Goal: Browse casually: Explore the website without a specific task or goal

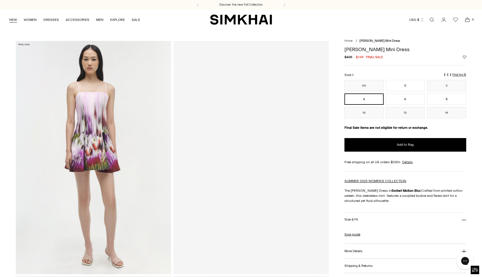
click at [14, 20] on link "NEW" at bounding box center [13, 20] width 8 height 12
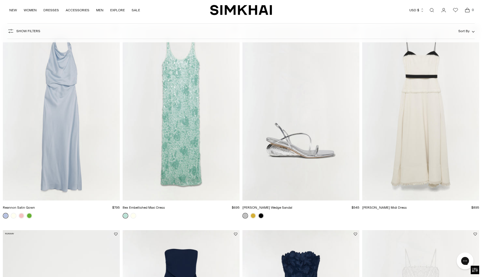
scroll to position [872, 0]
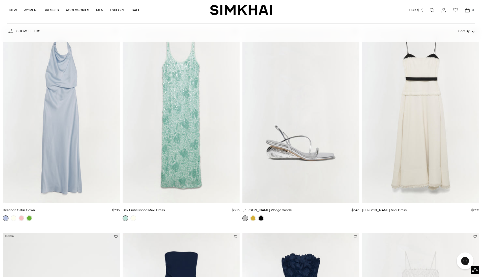
click at [0, 0] on img "Bex Embellished Maxi Dress" at bounding box center [0, 0] width 0 height 0
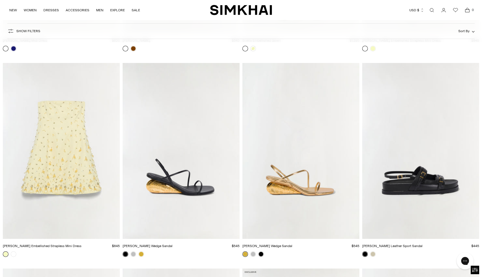
scroll to position [1466, 0]
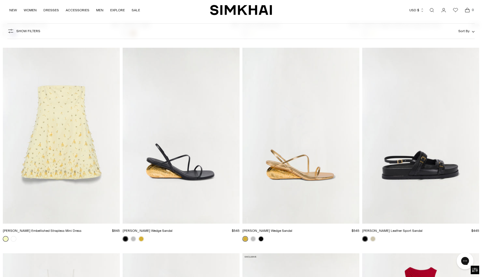
click at [0, 0] on img "Yasmin Embellished Strapless Mini Dress" at bounding box center [0, 0] width 0 height 0
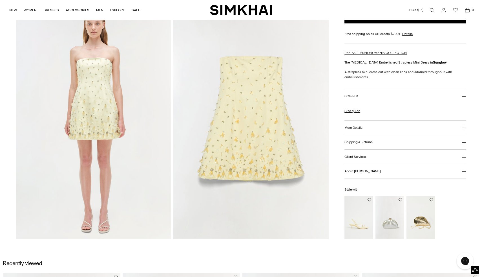
scroll to position [504, 0]
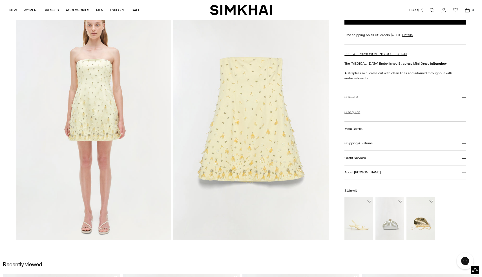
click at [126, 89] on img at bounding box center [93, 123] width 155 height 233
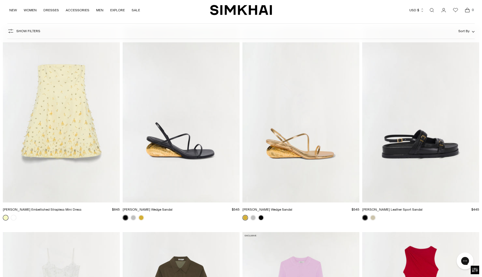
scroll to position [1592, 0]
